Goal: Complete application form: Complete application form

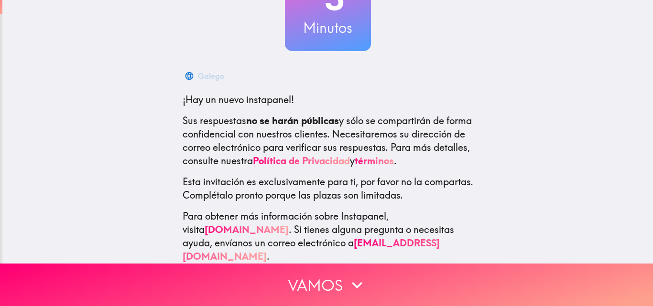
scroll to position [95, 0]
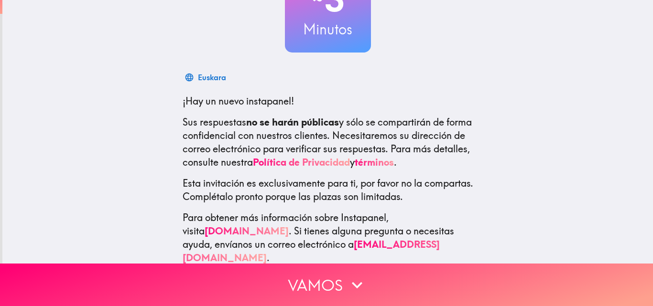
click at [258, 140] on p "Sus respuestas no se harán públicas y sólo se compartirán de forma confidencial…" at bounding box center [328, 143] width 291 height 54
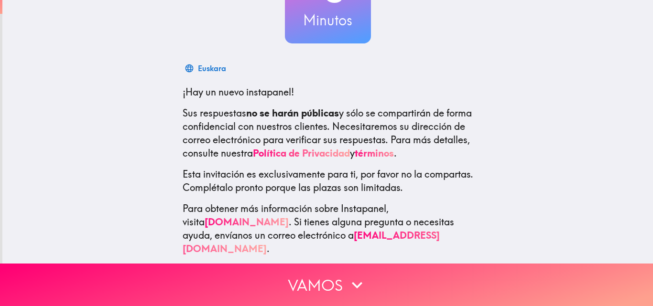
scroll to position [105, 0]
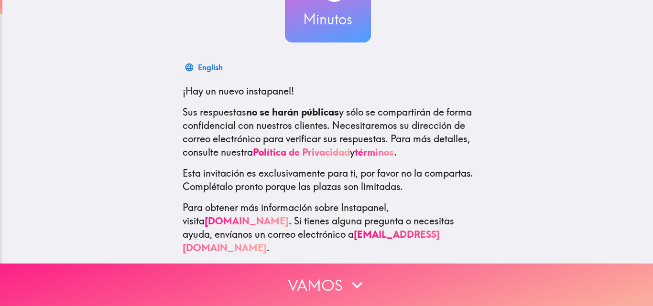
click at [322, 283] on button "Vamos" at bounding box center [326, 285] width 653 height 43
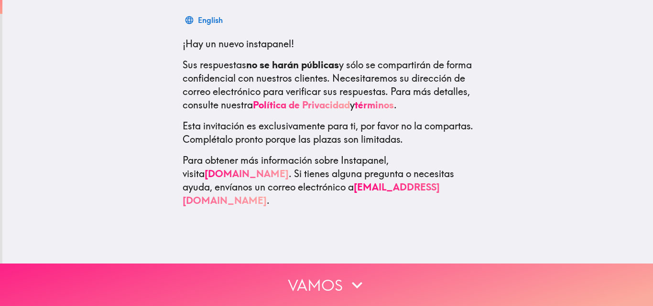
scroll to position [0, 0]
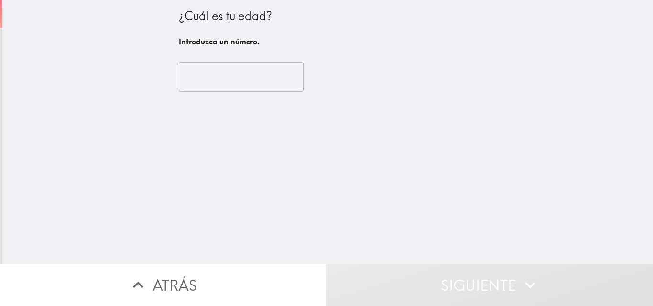
click at [231, 78] on input "number" at bounding box center [241, 77] width 125 height 30
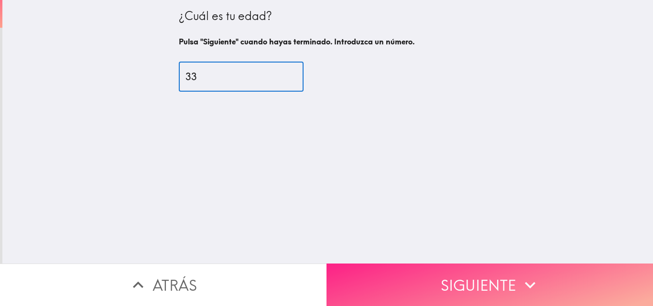
type input "33"
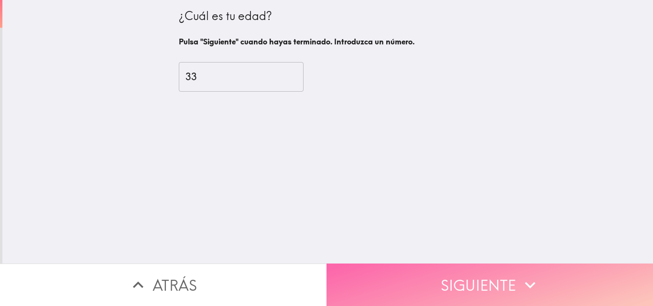
click at [378, 273] on button "Siguiente" at bounding box center [489, 285] width 326 height 43
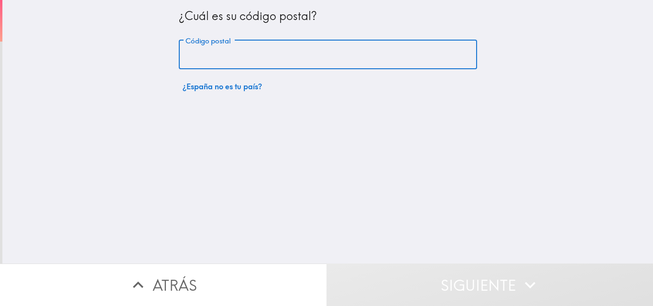
click at [295, 56] on input "Código postal" at bounding box center [328, 55] width 298 height 30
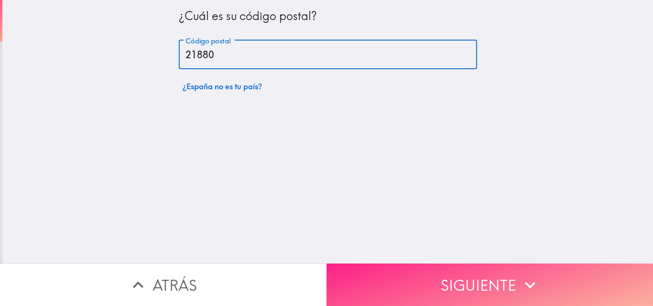
type input "21880"
click at [538, 279] on button "Siguiente" at bounding box center [489, 285] width 326 height 43
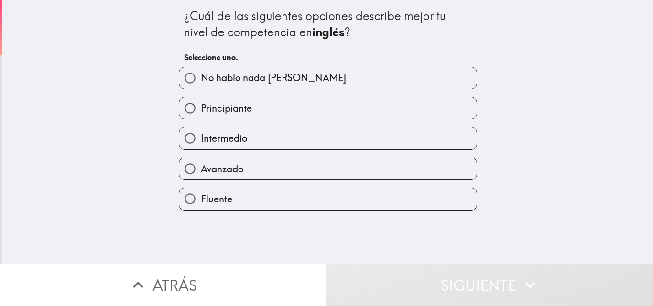
click at [357, 136] on label "Intermedio" at bounding box center [327, 139] width 297 height 22
click at [201, 136] on input "Intermedio" at bounding box center [190, 139] width 22 height 22
radio input "true"
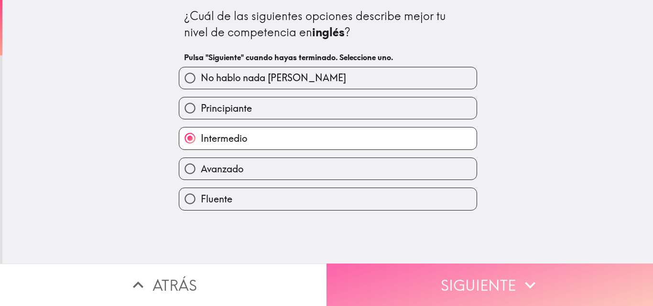
click at [410, 268] on button "Siguiente" at bounding box center [489, 285] width 326 height 43
